Goal: Find specific page/section: Find specific page/section

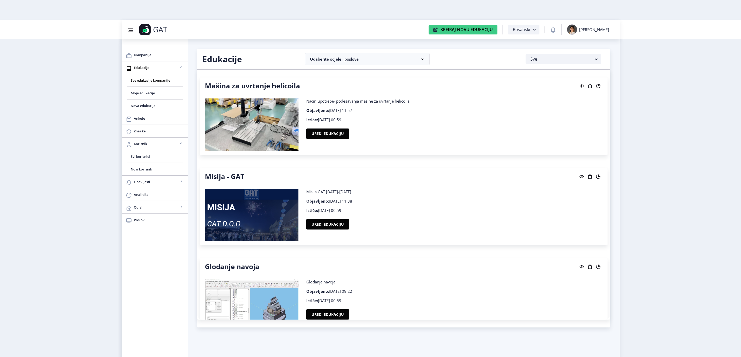
click at [596, 178] on rect at bounding box center [598, 176] width 5 height 5
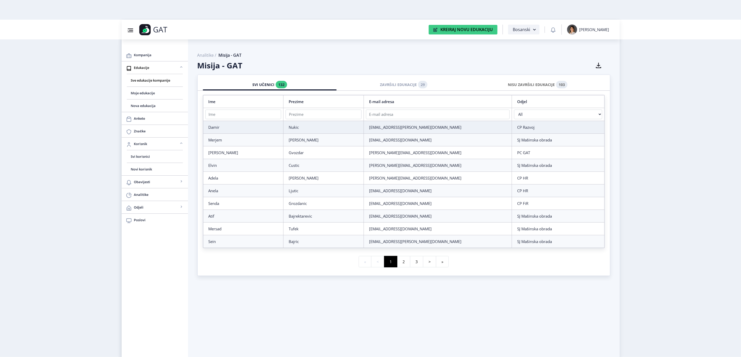
click at [538, 82] on div "NISU ZAVRŠILI EDUKACIJE 103" at bounding box center [538, 84] width 126 height 11
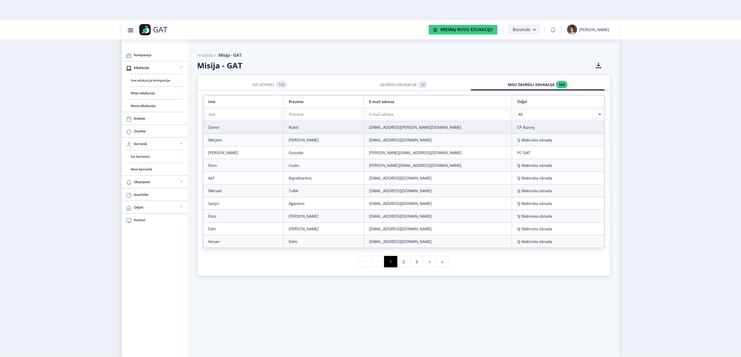
click at [166, 80] on span "Sve edukacije kompanije" at bounding box center [155, 80] width 48 height 6
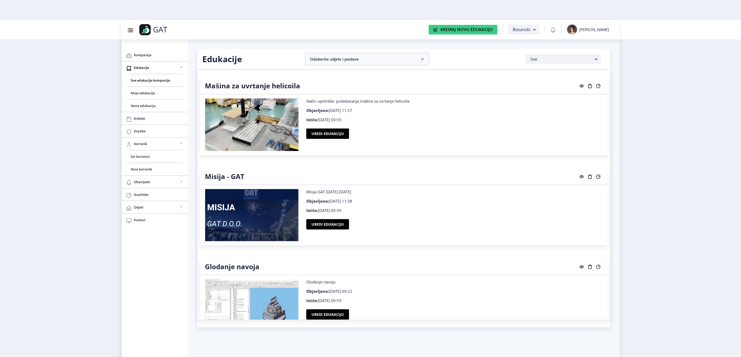
click at [596, 87] on rect at bounding box center [598, 86] width 5 height 5
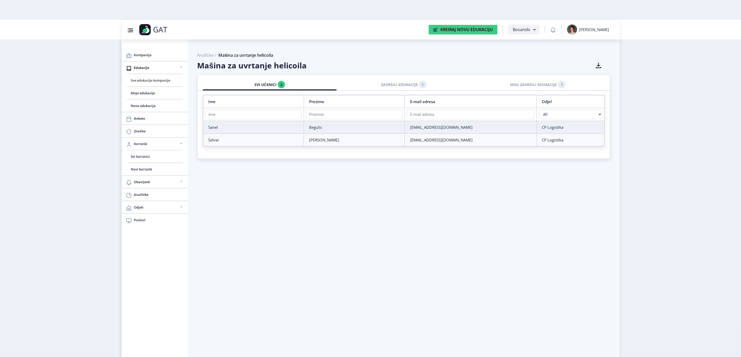
click at [150, 85] on link "Sve edukacije kompanije" at bounding box center [155, 80] width 56 height 12
